Goal: Task Accomplishment & Management: Manage account settings

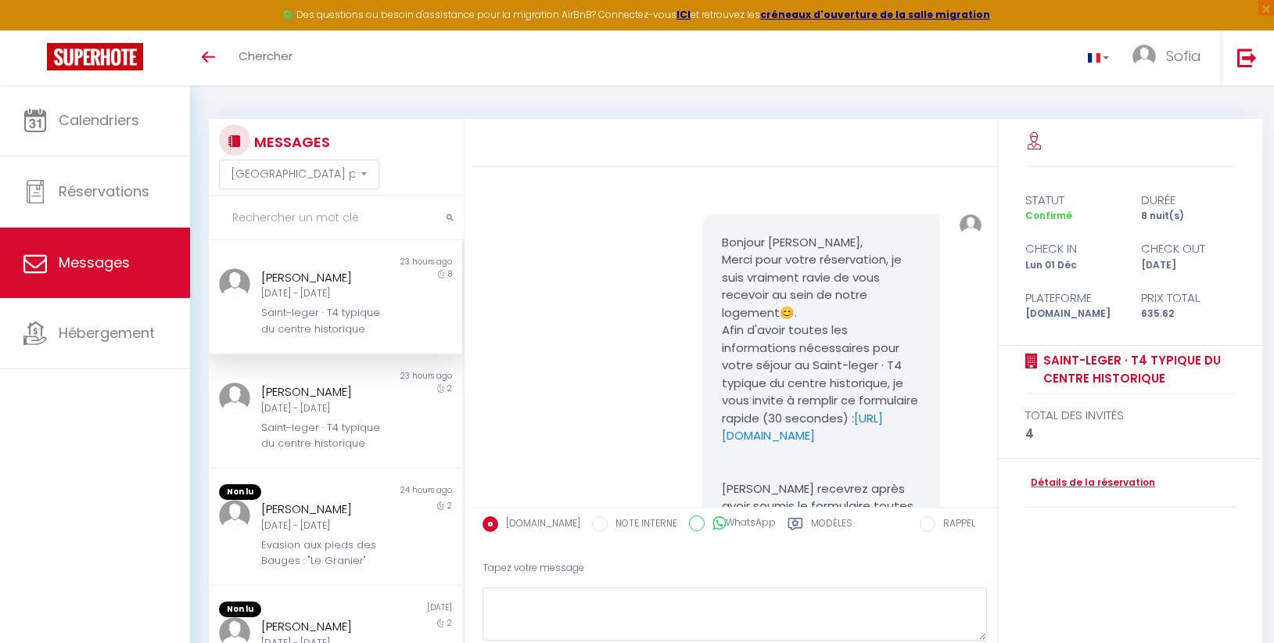
select select "message"
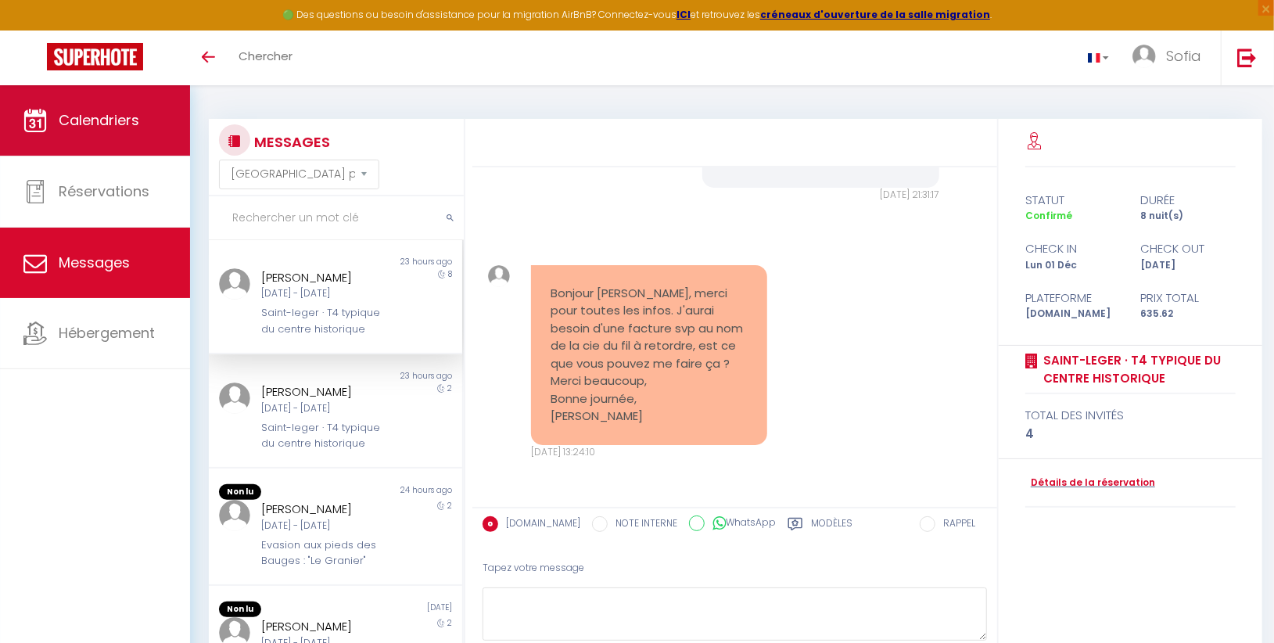
click at [75, 144] on link "Calendriers" at bounding box center [95, 120] width 190 height 70
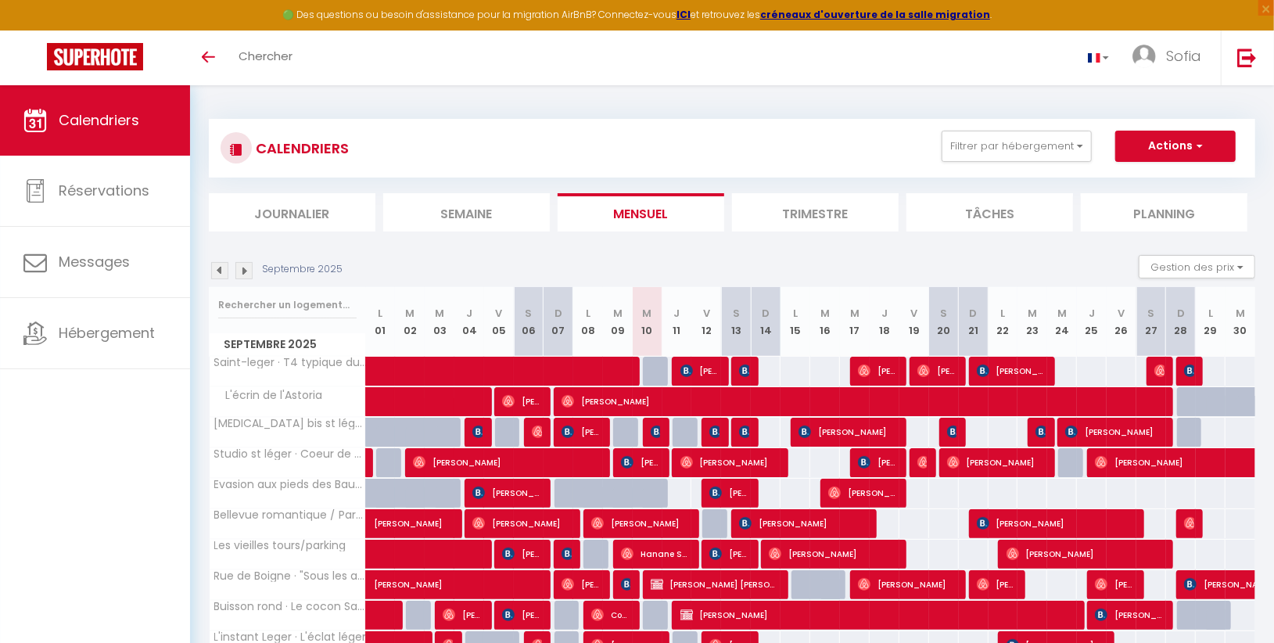
select select
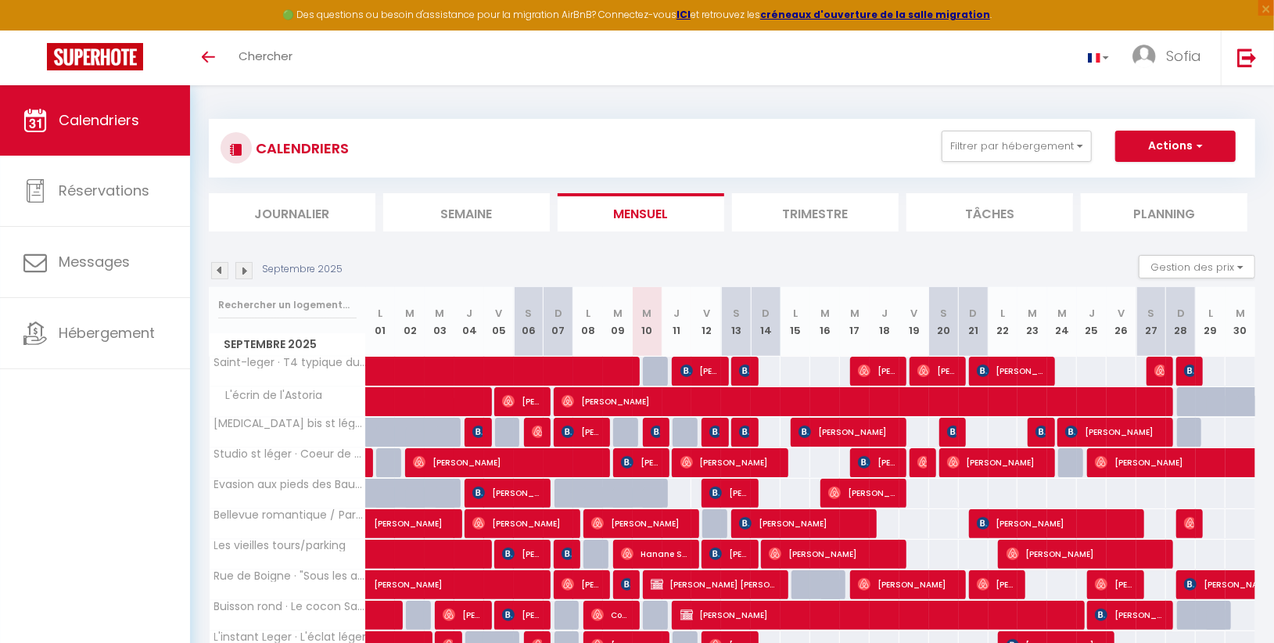
select select
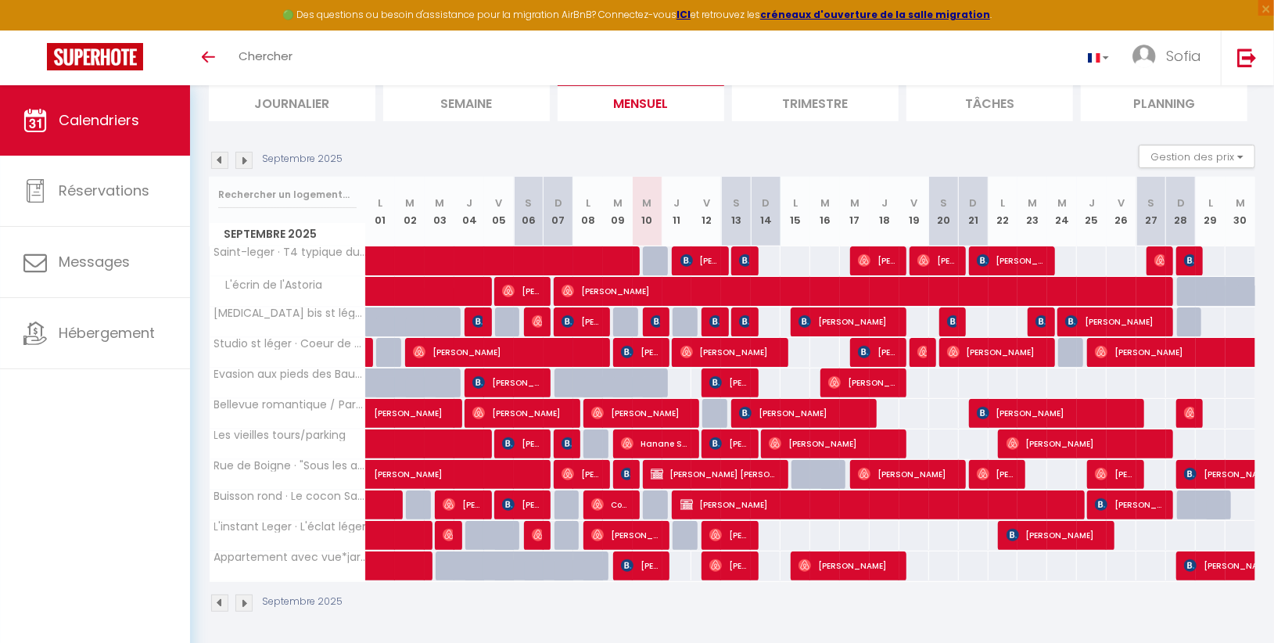
scroll to position [112, 0]
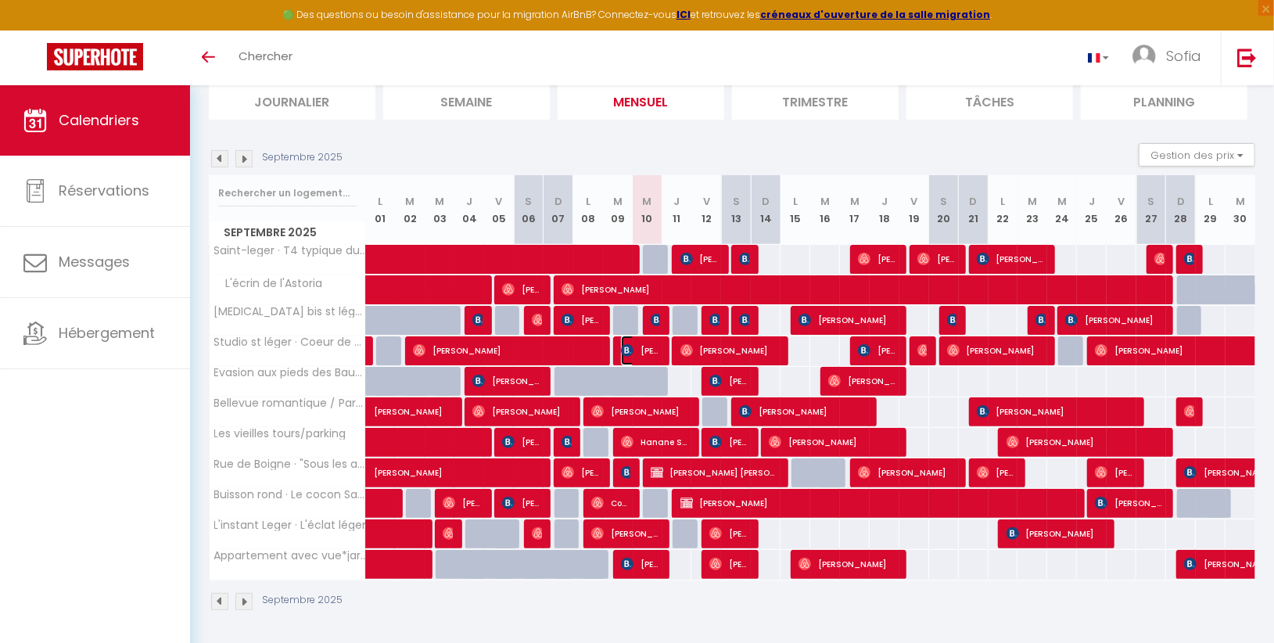
click at [646, 352] on span "[PERSON_NAME] EL ATTAR" at bounding box center [641, 351] width 40 height 30
select select "OK"
select select "KO"
select select "1"
select select "0"
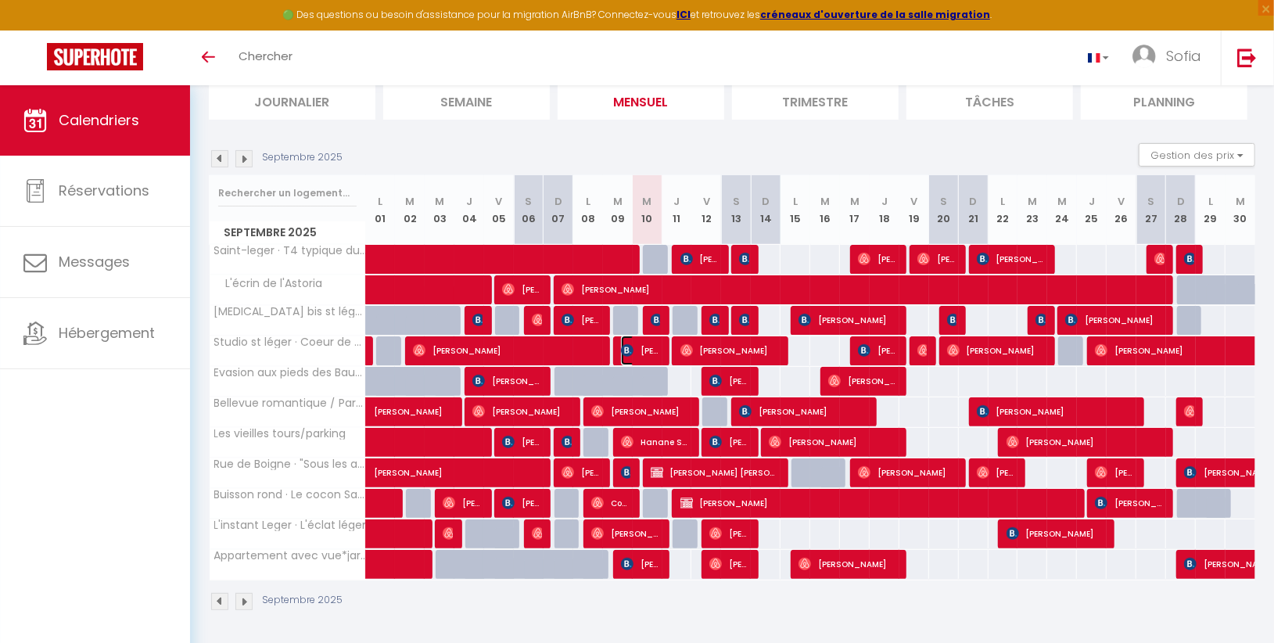
select select "1"
select select
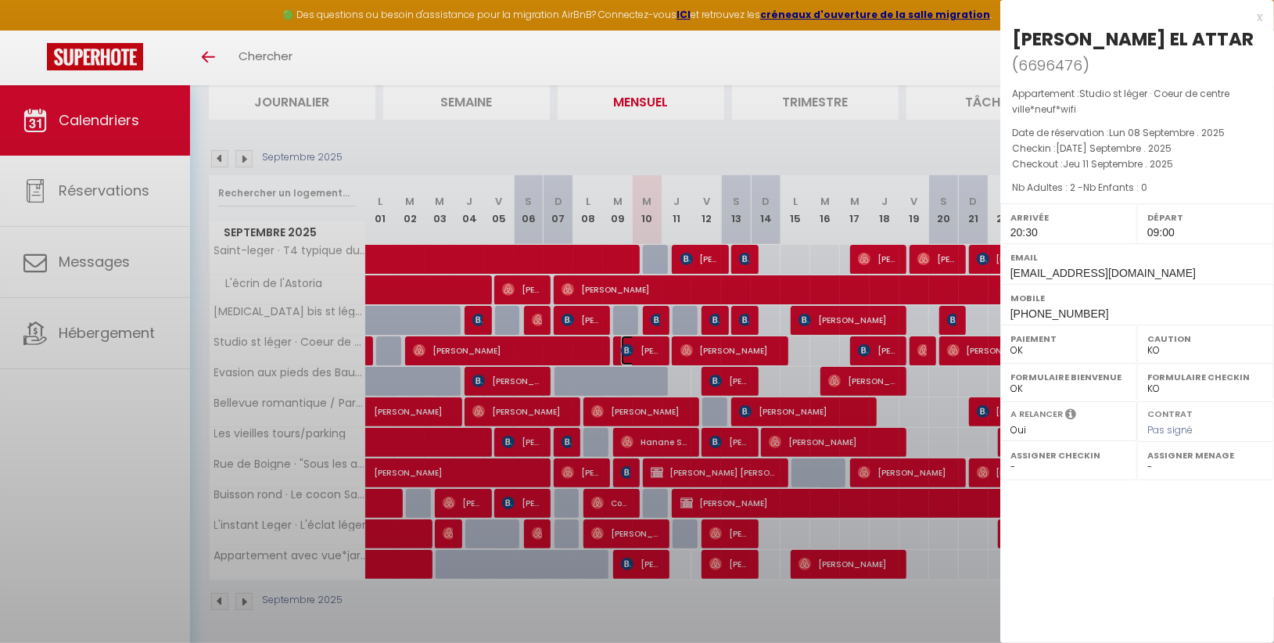
select select "28180"
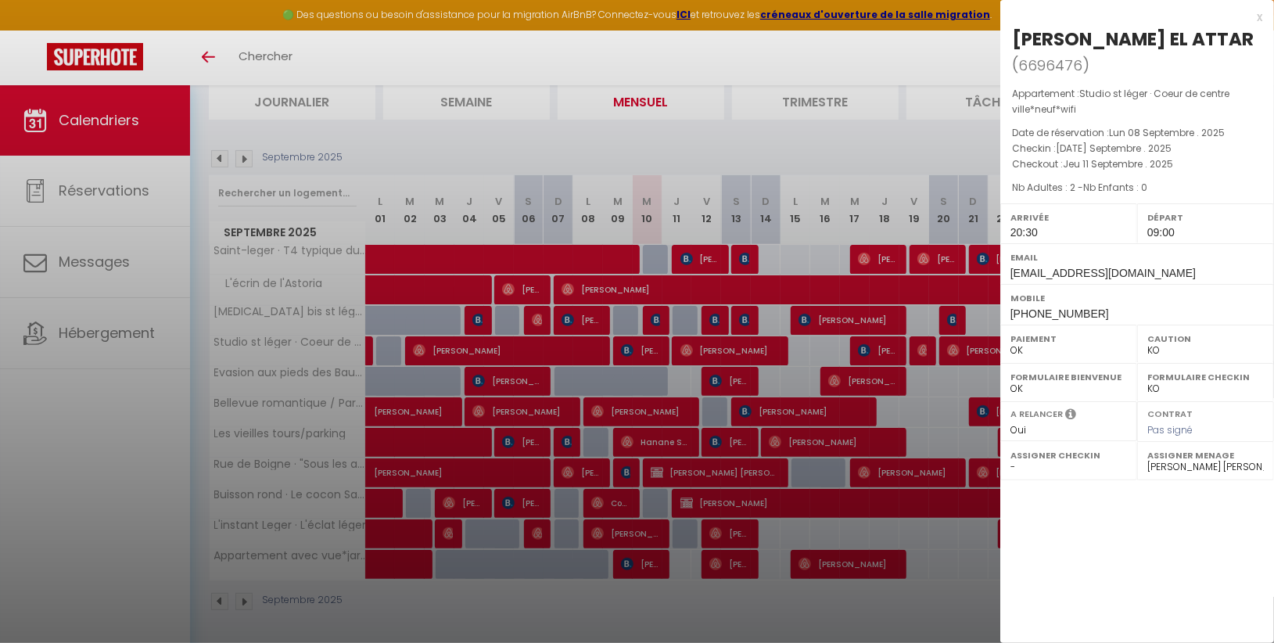
click at [774, 609] on div at bounding box center [637, 321] width 1274 height 643
